Goal: Find specific page/section: Find specific page/section

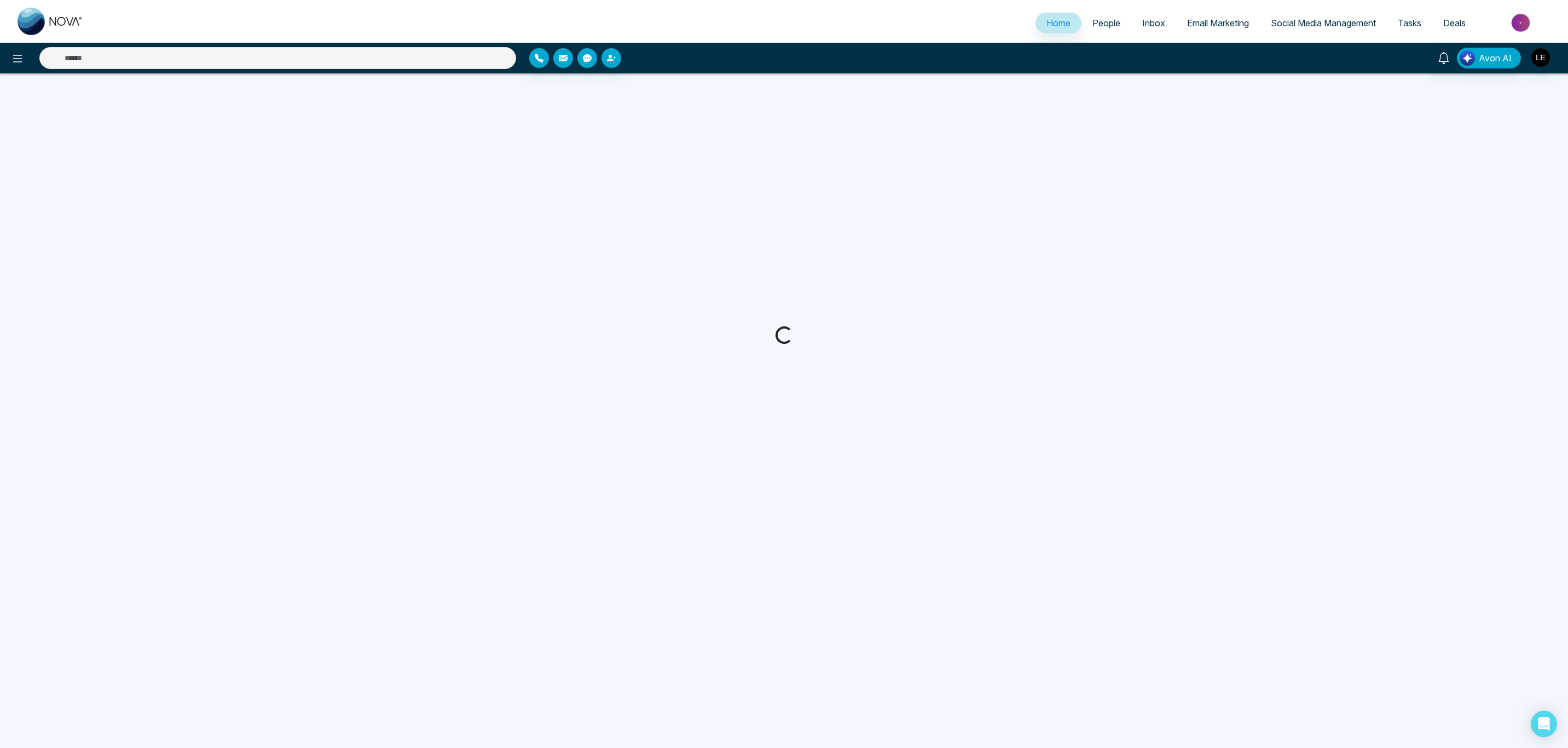
select select "*"
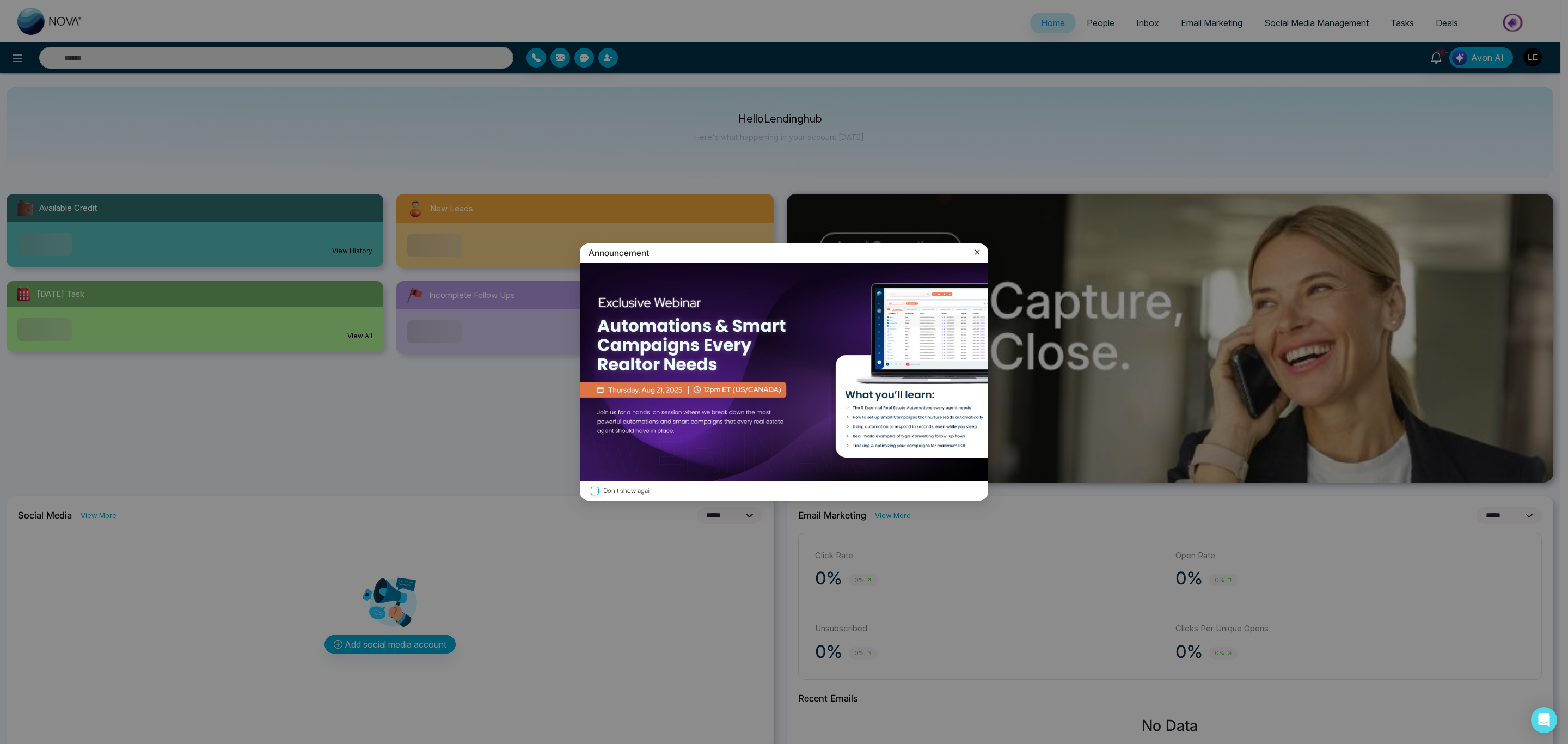
click at [974, 251] on icon at bounding box center [977, 252] width 11 height 11
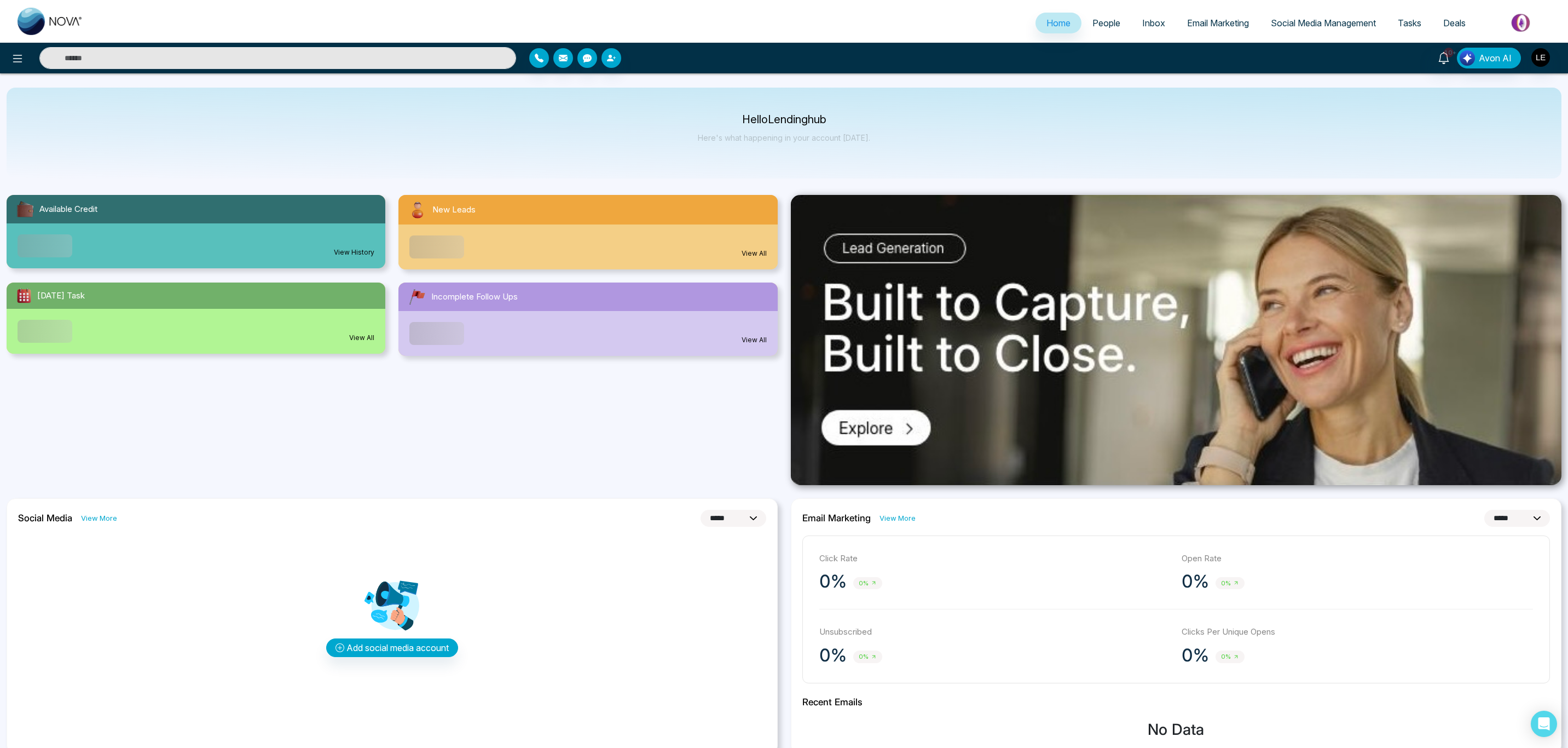
click at [1444, 14] on link "Deals" at bounding box center [1455, 23] width 44 height 21
